Goal: Unclear: Browse casually

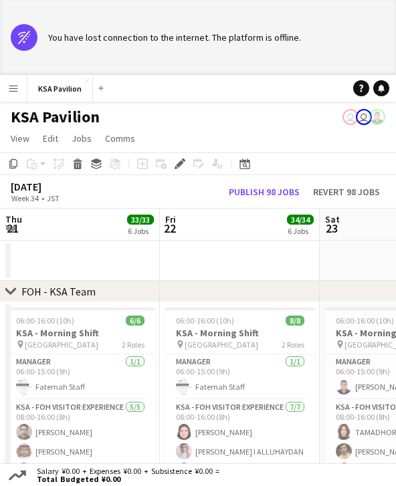
scroll to position [0, 403]
